Goal: Check status: Check status

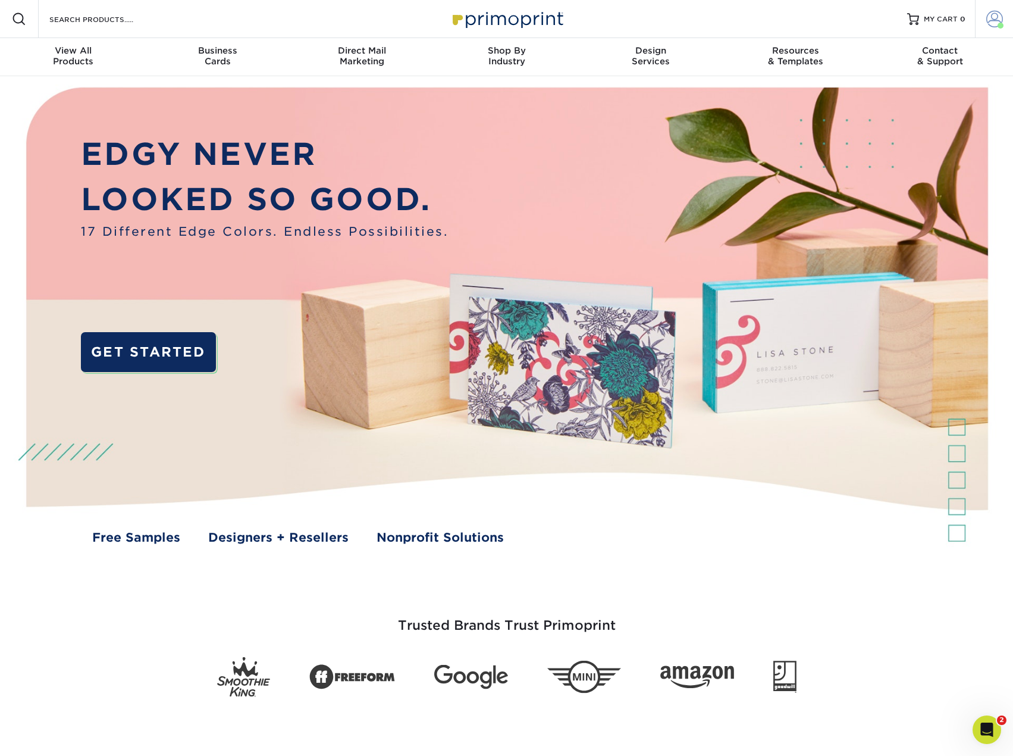
click at [988, 15] on span at bounding box center [995, 19] width 17 height 17
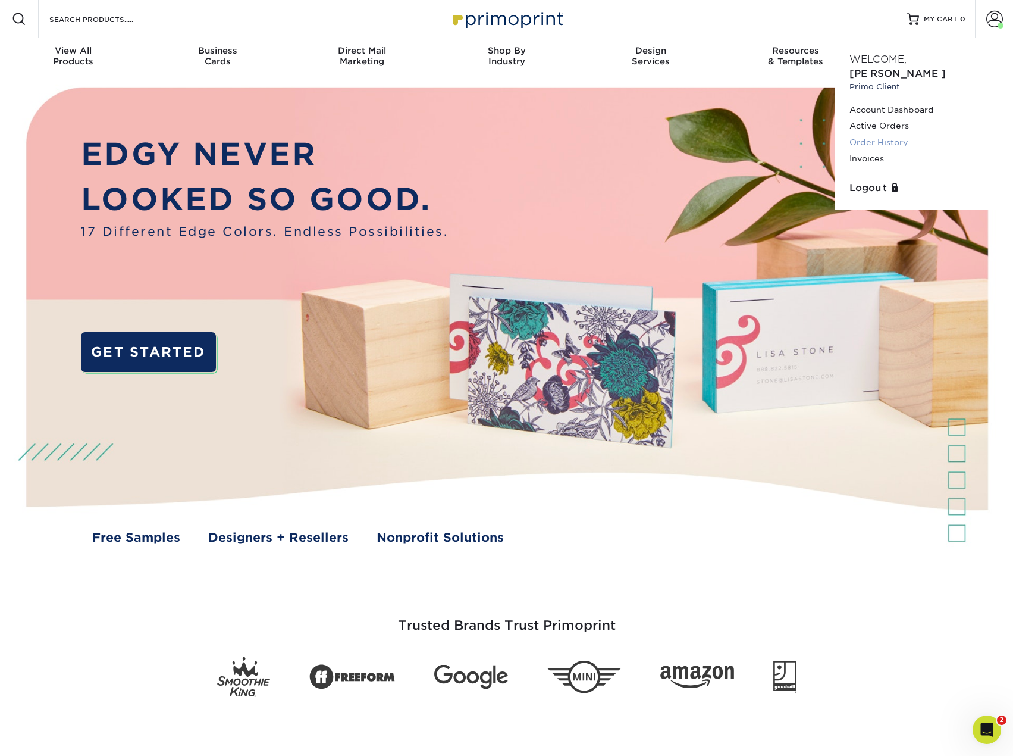
click at [869, 134] on link "Order History" at bounding box center [924, 142] width 149 height 16
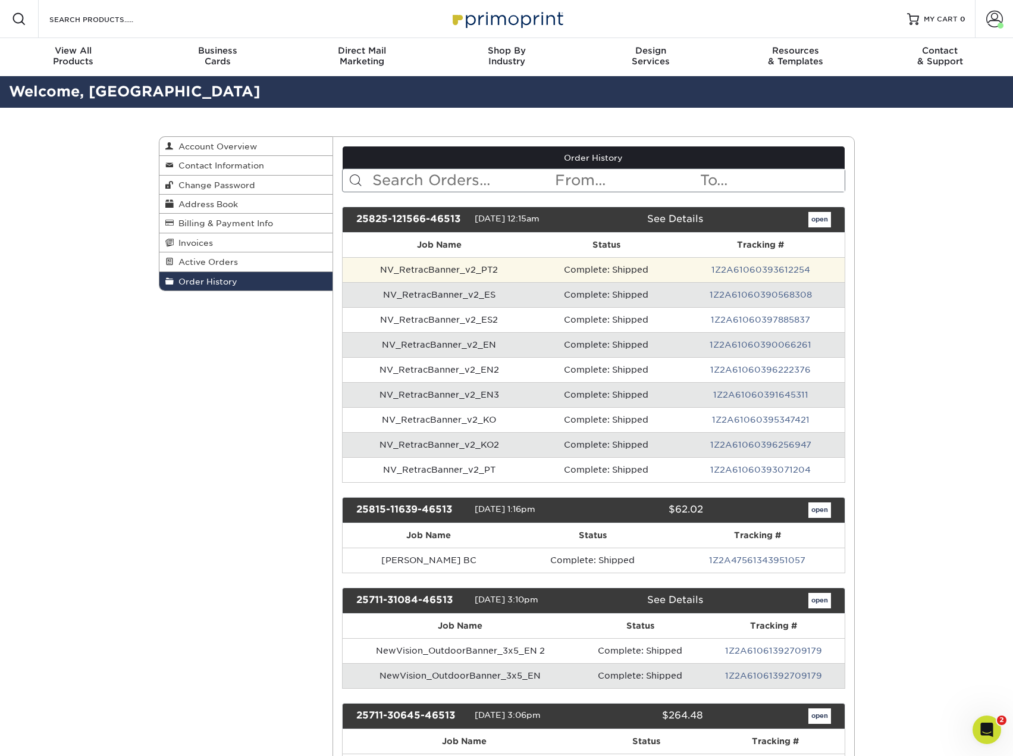
click at [443, 270] on td "NV_RetracBanner_v2_PT2" at bounding box center [439, 269] width 193 height 25
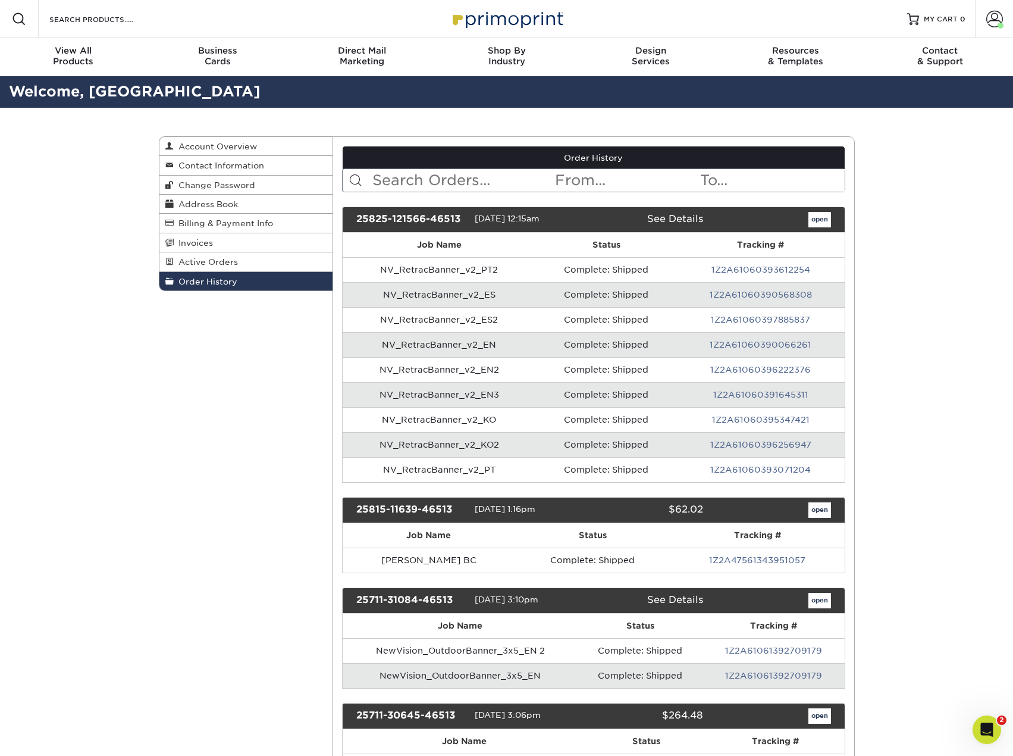
drag, startPoint x: 945, startPoint y: 317, endPoint x: 915, endPoint y: 302, distance: 34.1
click at [821, 221] on link "open" at bounding box center [820, 219] width 23 height 15
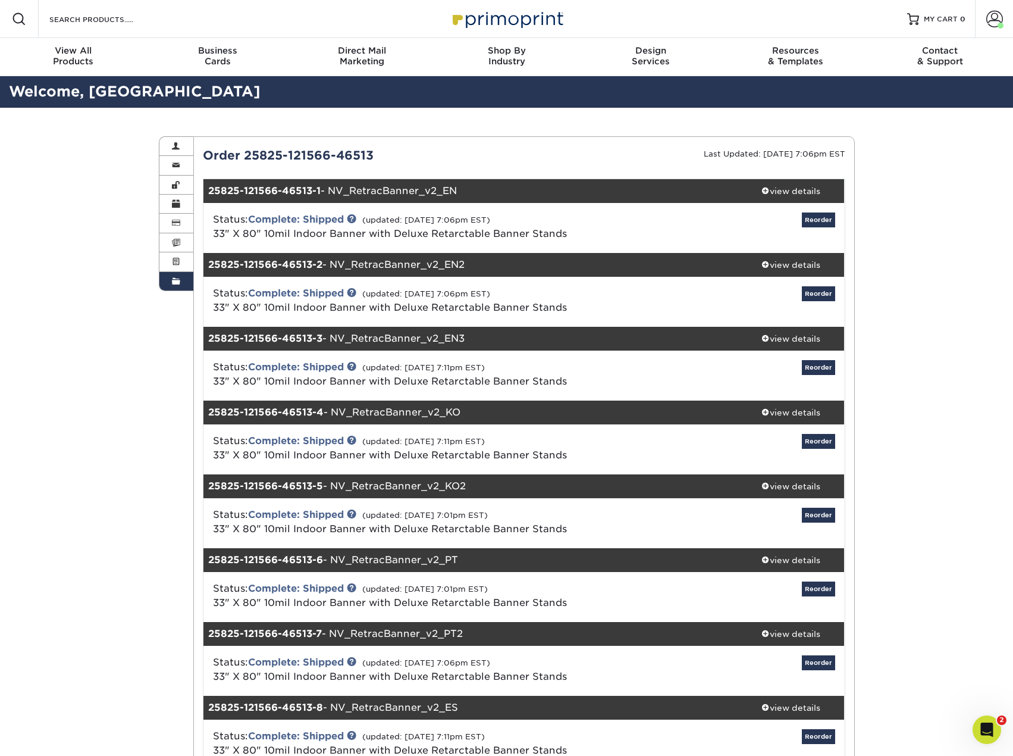
click at [264, 152] on div "Order 25825-121566-46513" at bounding box center [359, 155] width 330 height 18
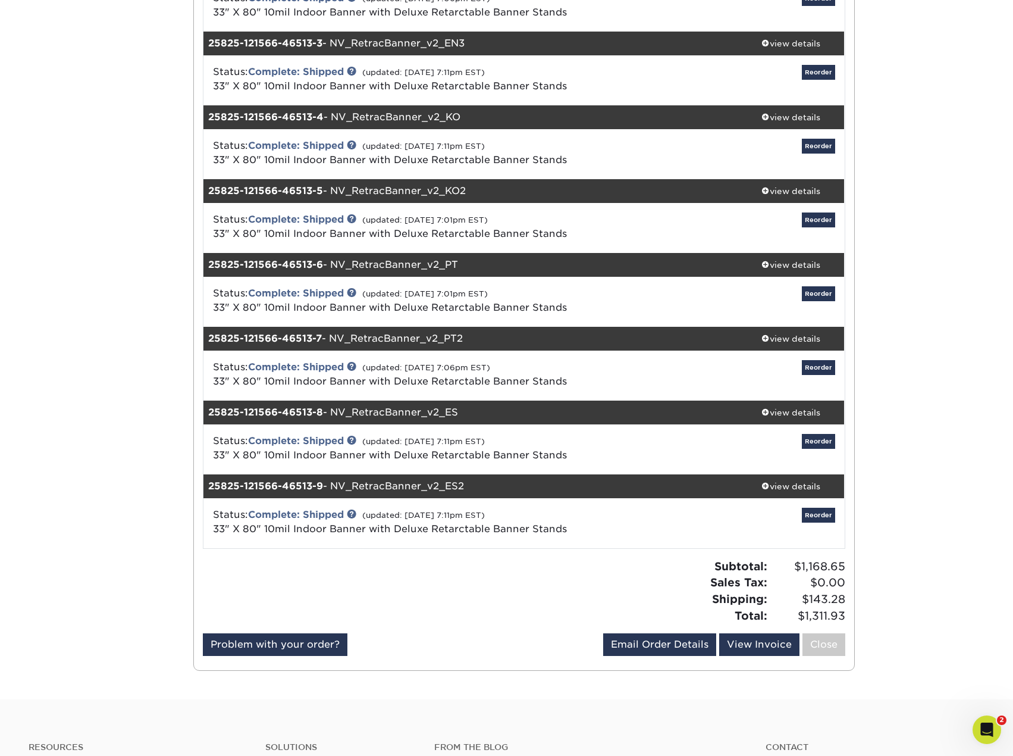
scroll to position [298, 0]
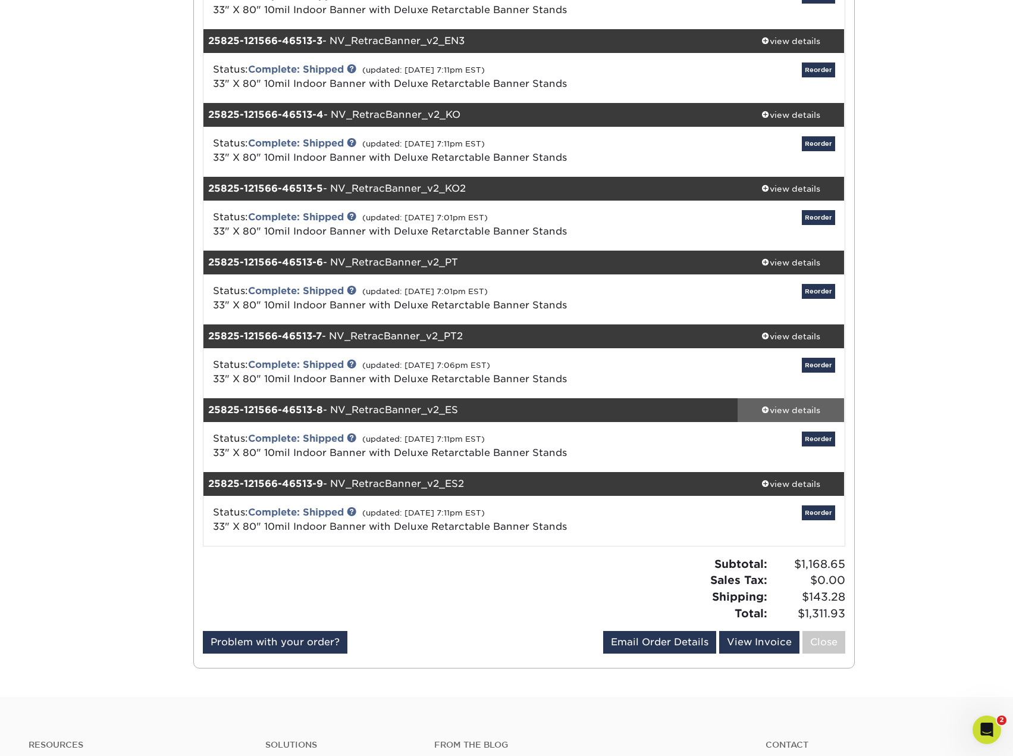
click at [791, 408] on div "view details" at bounding box center [791, 410] width 107 height 12
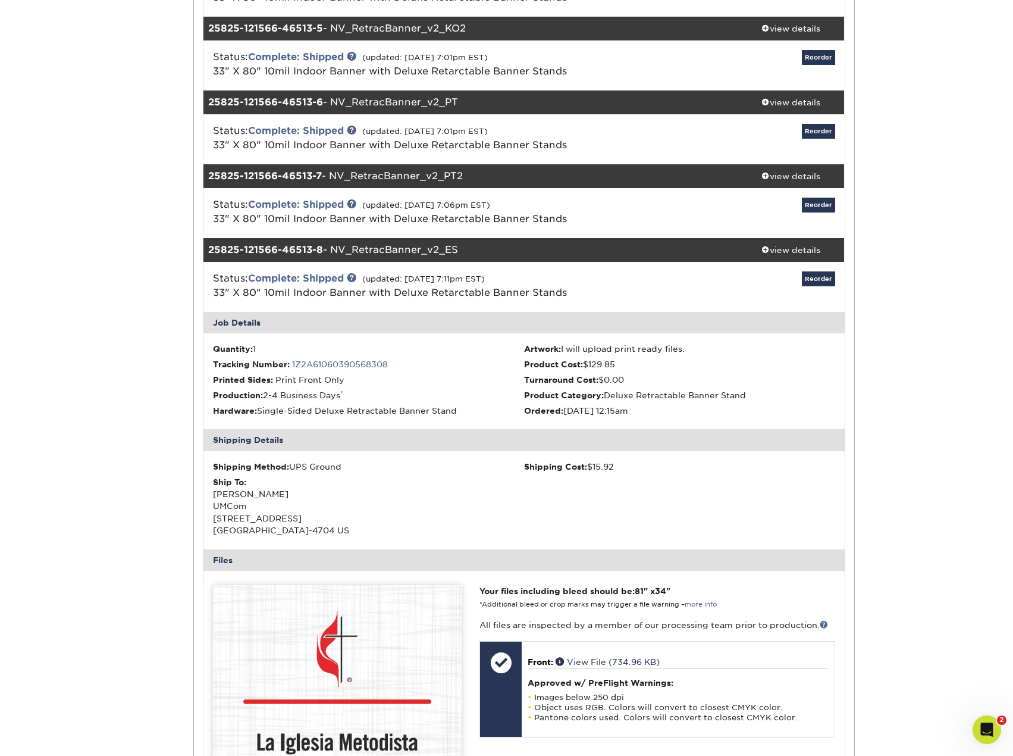
scroll to position [595, 0]
